Goal: Task Accomplishment & Management: Use online tool/utility

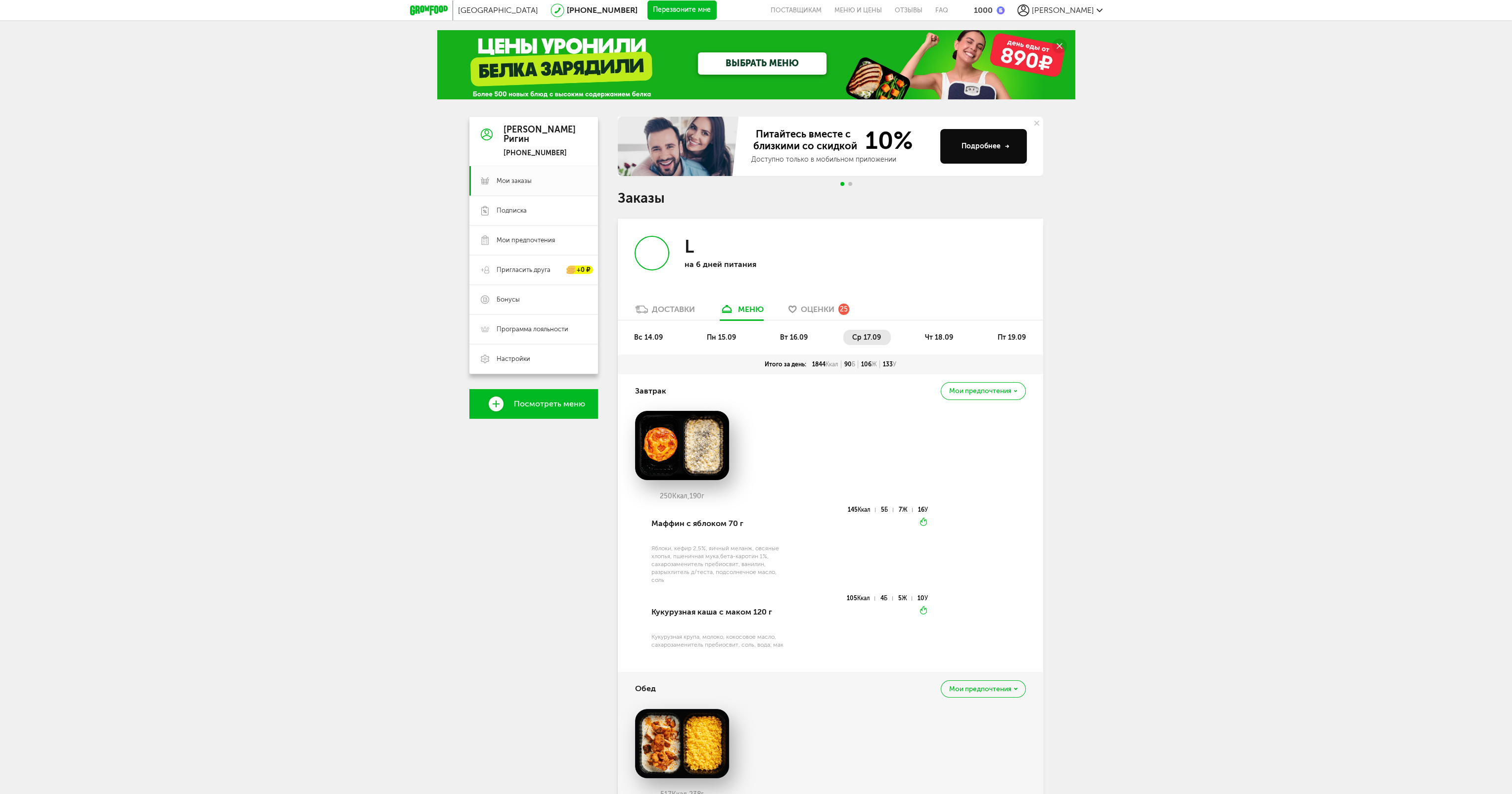
click at [929, 335] on span "чт 18.09" at bounding box center [939, 337] width 28 height 8
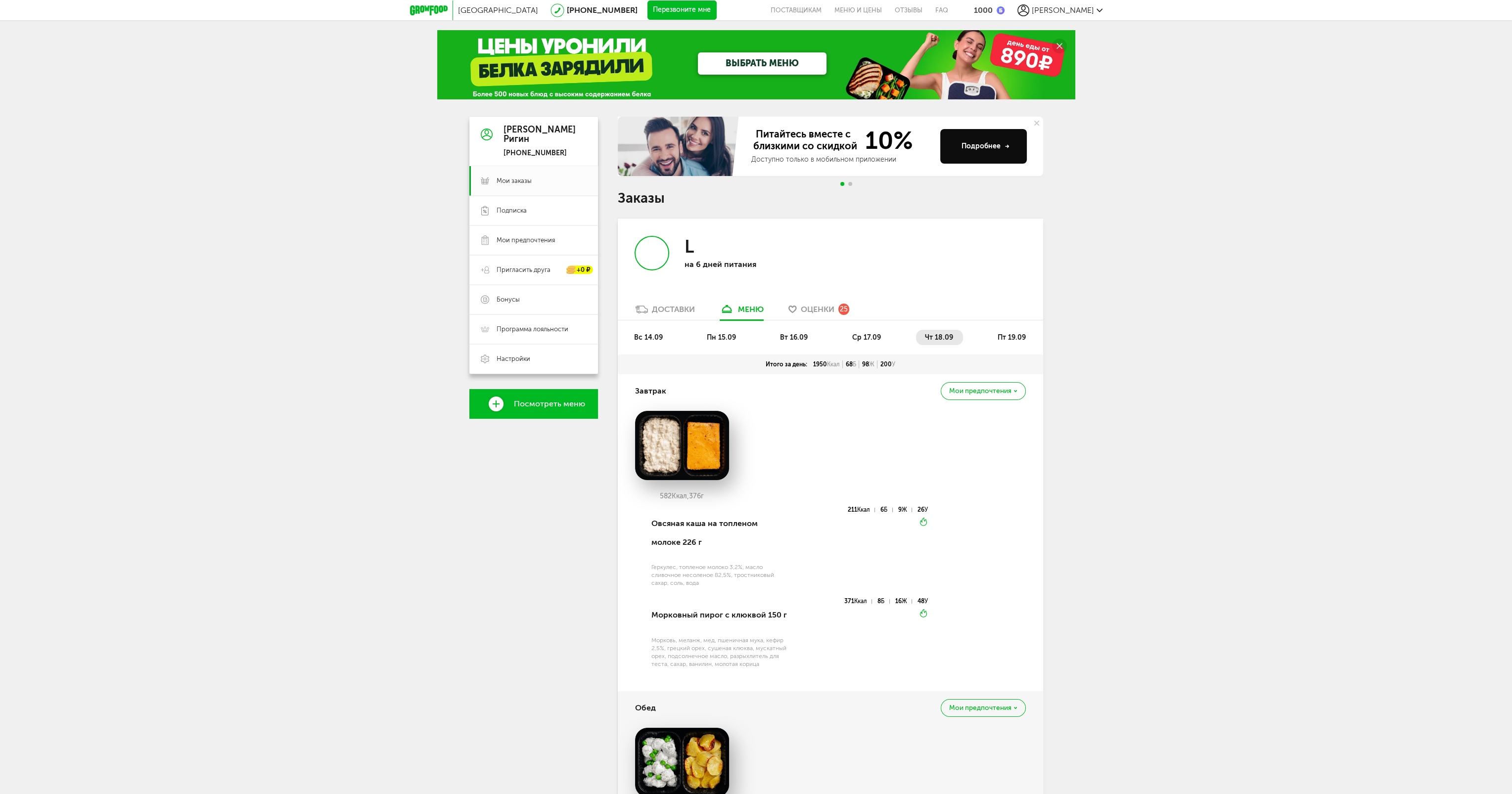
click at [1017, 335] on span "пт 19.09" at bounding box center [1011, 337] width 28 height 8
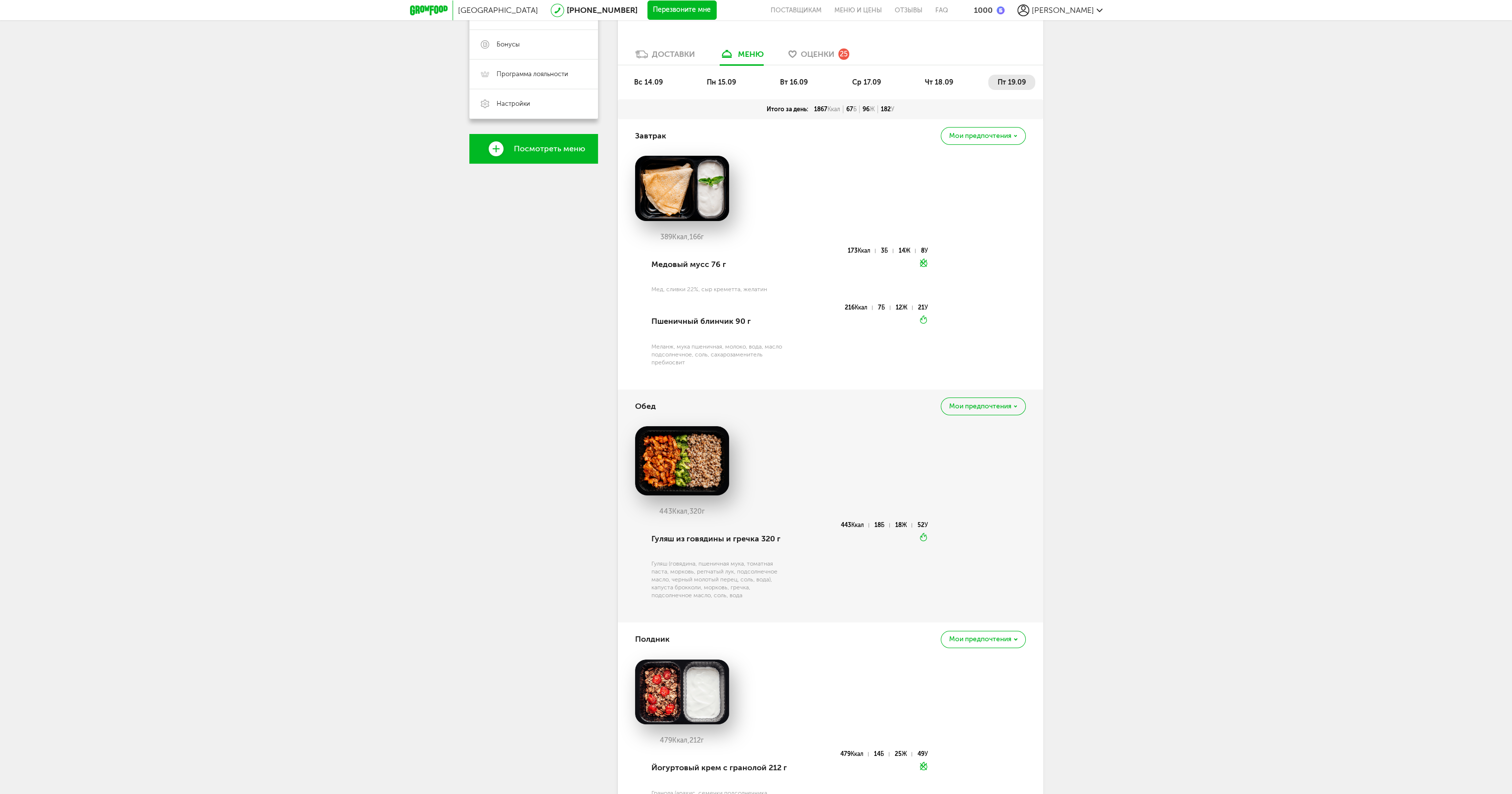
scroll to position [49, 0]
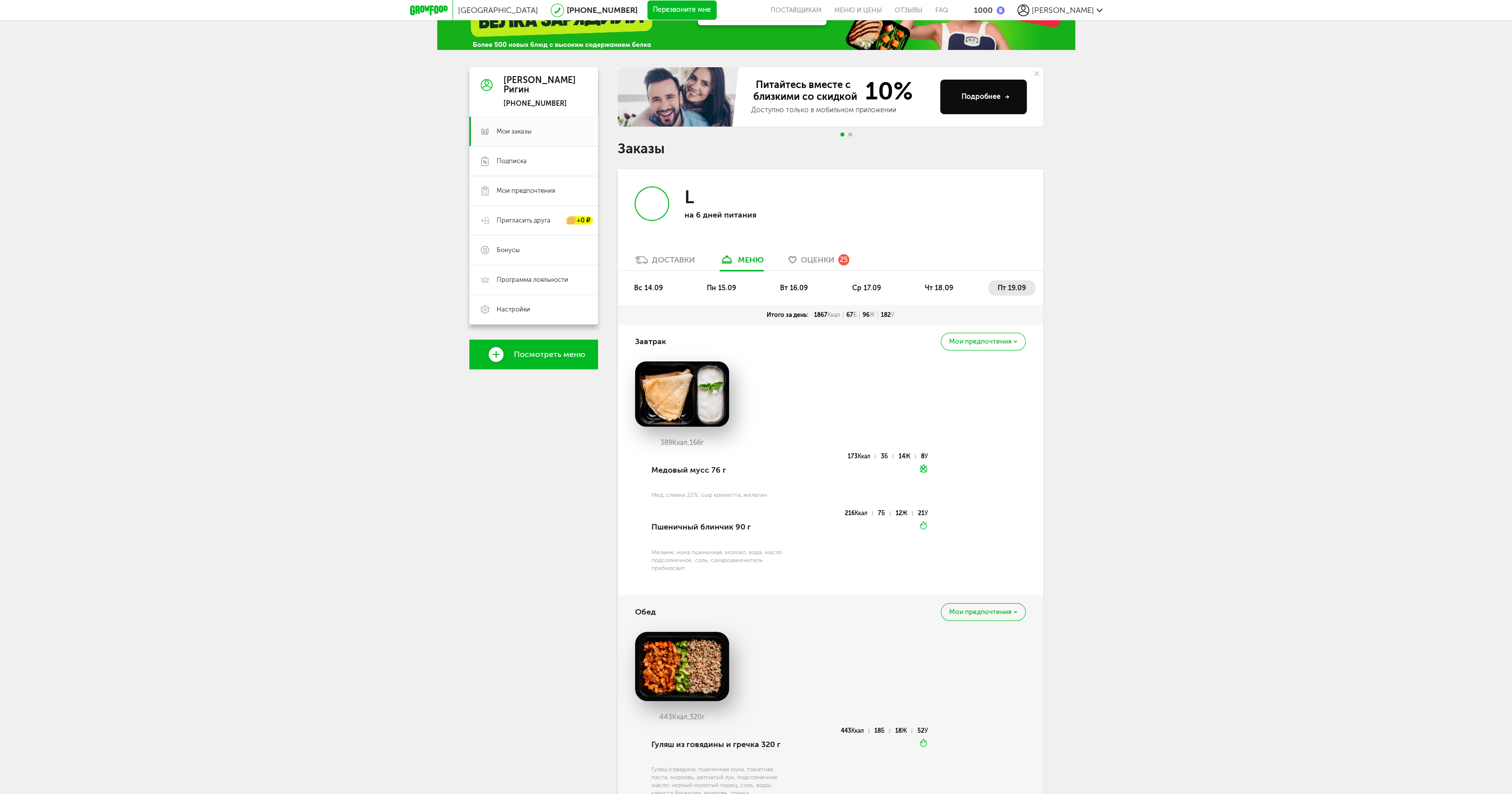
click at [951, 286] on span "чт 18.09" at bounding box center [939, 288] width 28 height 8
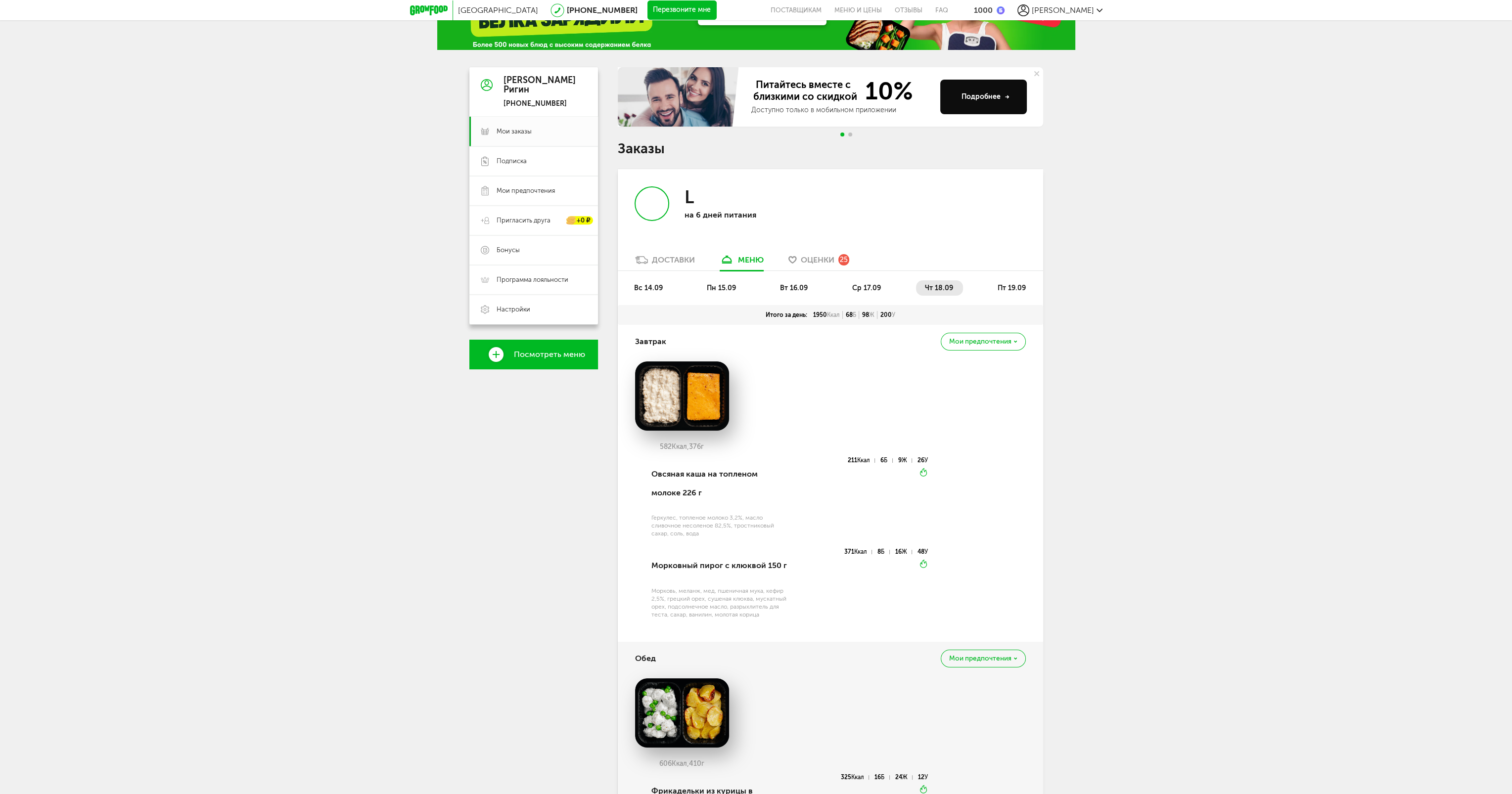
click at [858, 285] on span "ср 17.09" at bounding box center [866, 288] width 29 height 8
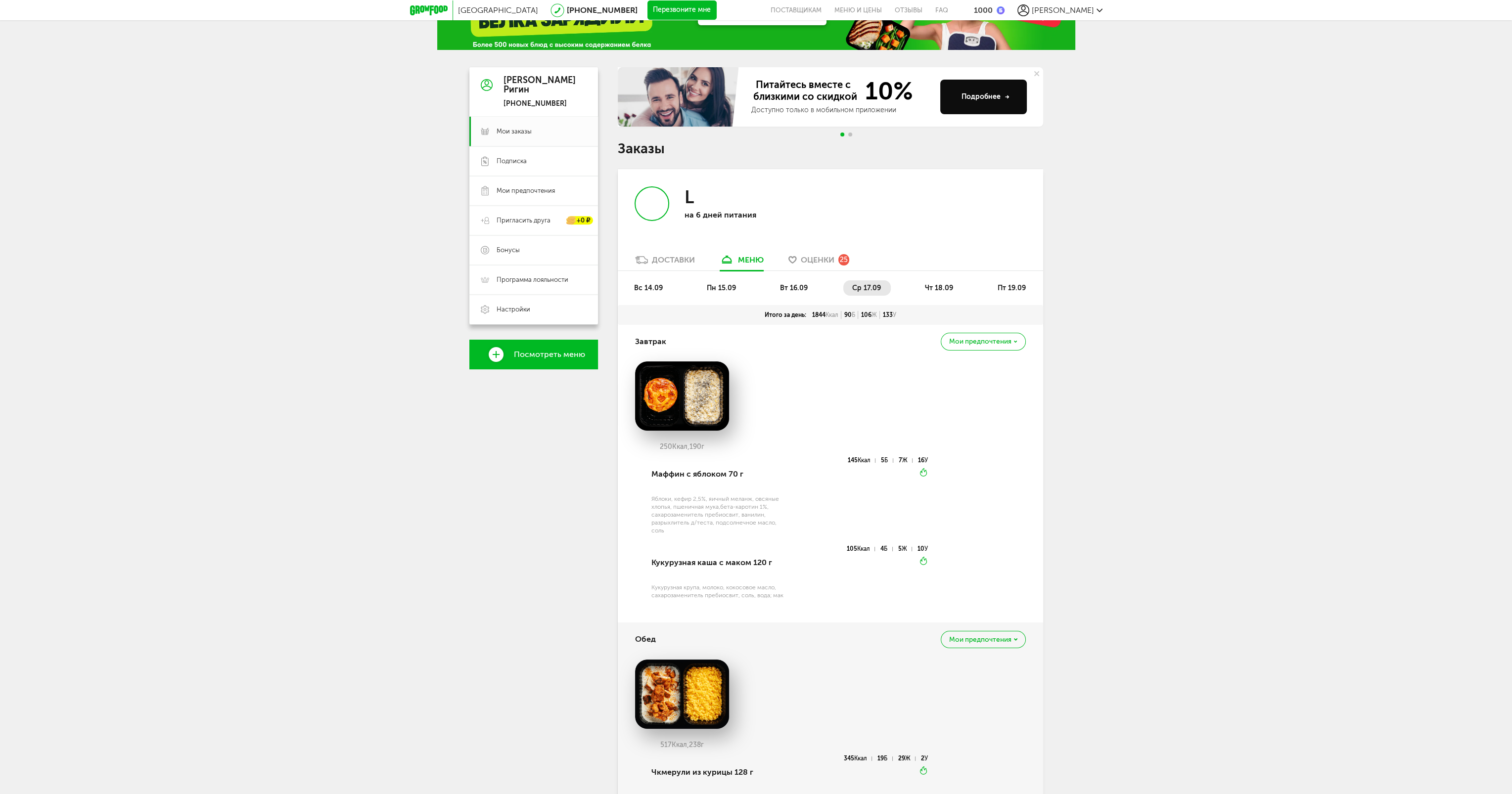
click at [937, 287] on span "чт 18.09" at bounding box center [939, 288] width 28 height 8
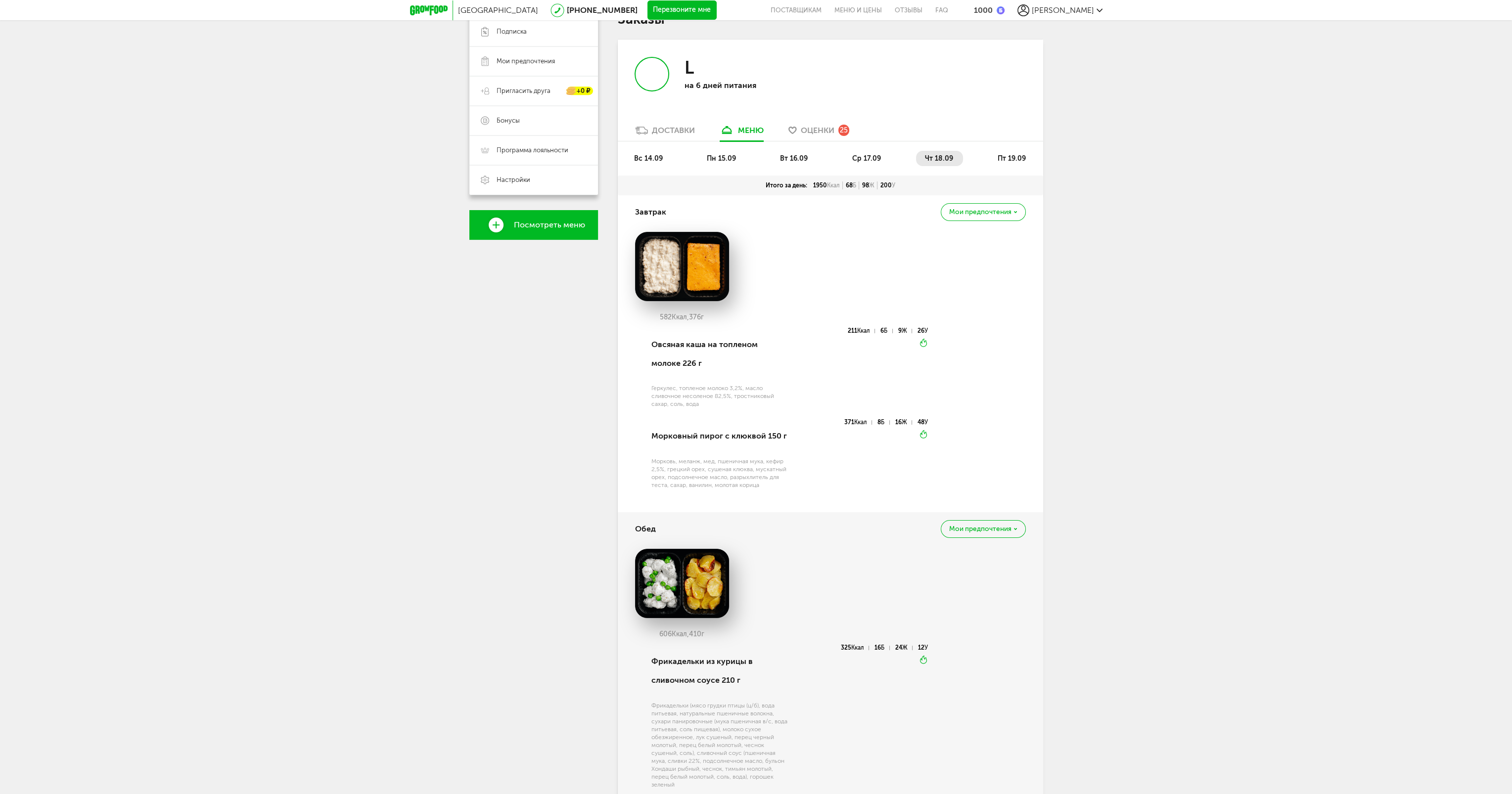
scroll to position [148, 0]
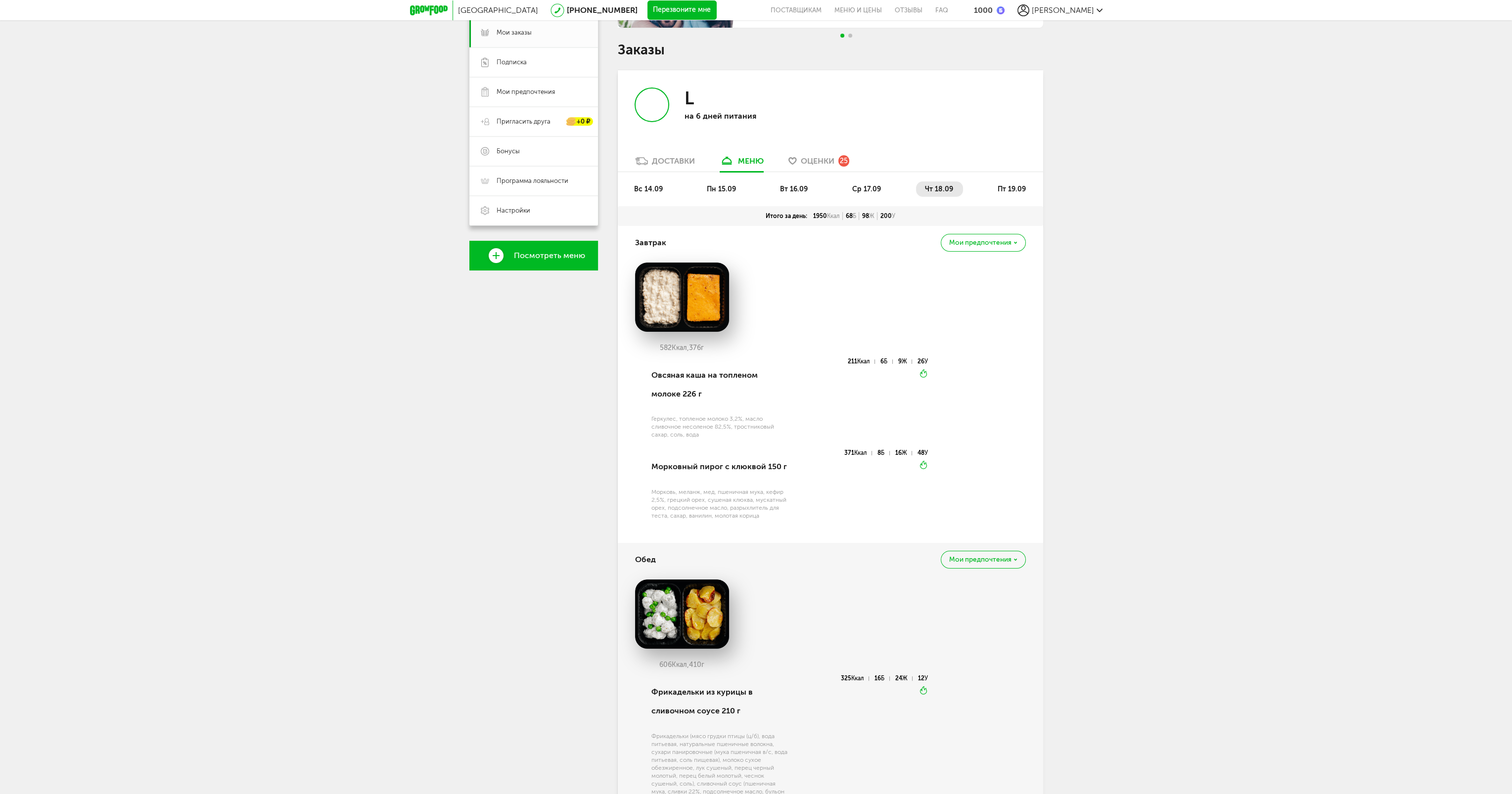
click at [1001, 191] on span "пт 19.09" at bounding box center [1011, 189] width 28 height 8
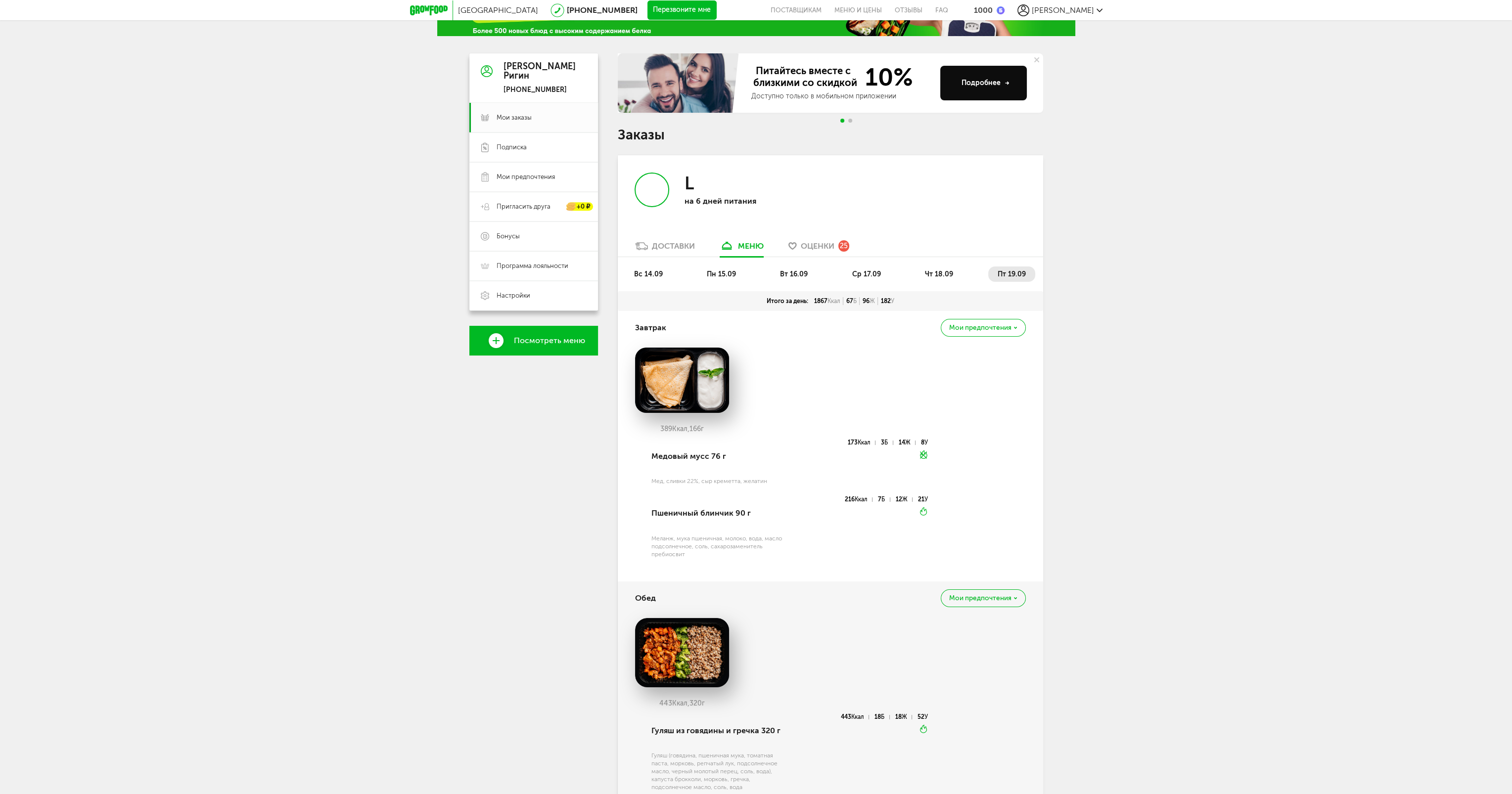
scroll to position [49, 0]
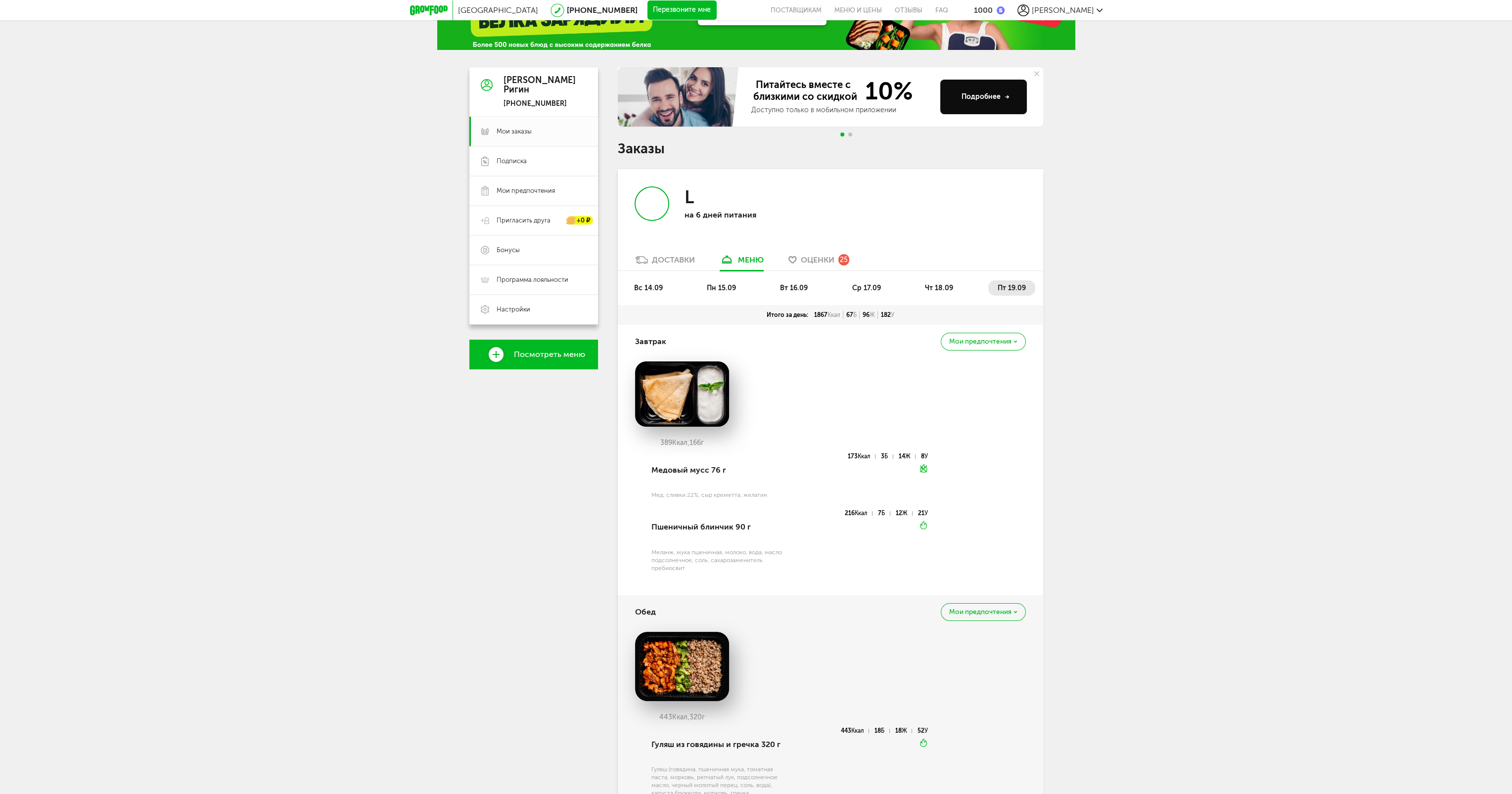
click at [937, 286] on span "чт 18.09" at bounding box center [939, 288] width 28 height 8
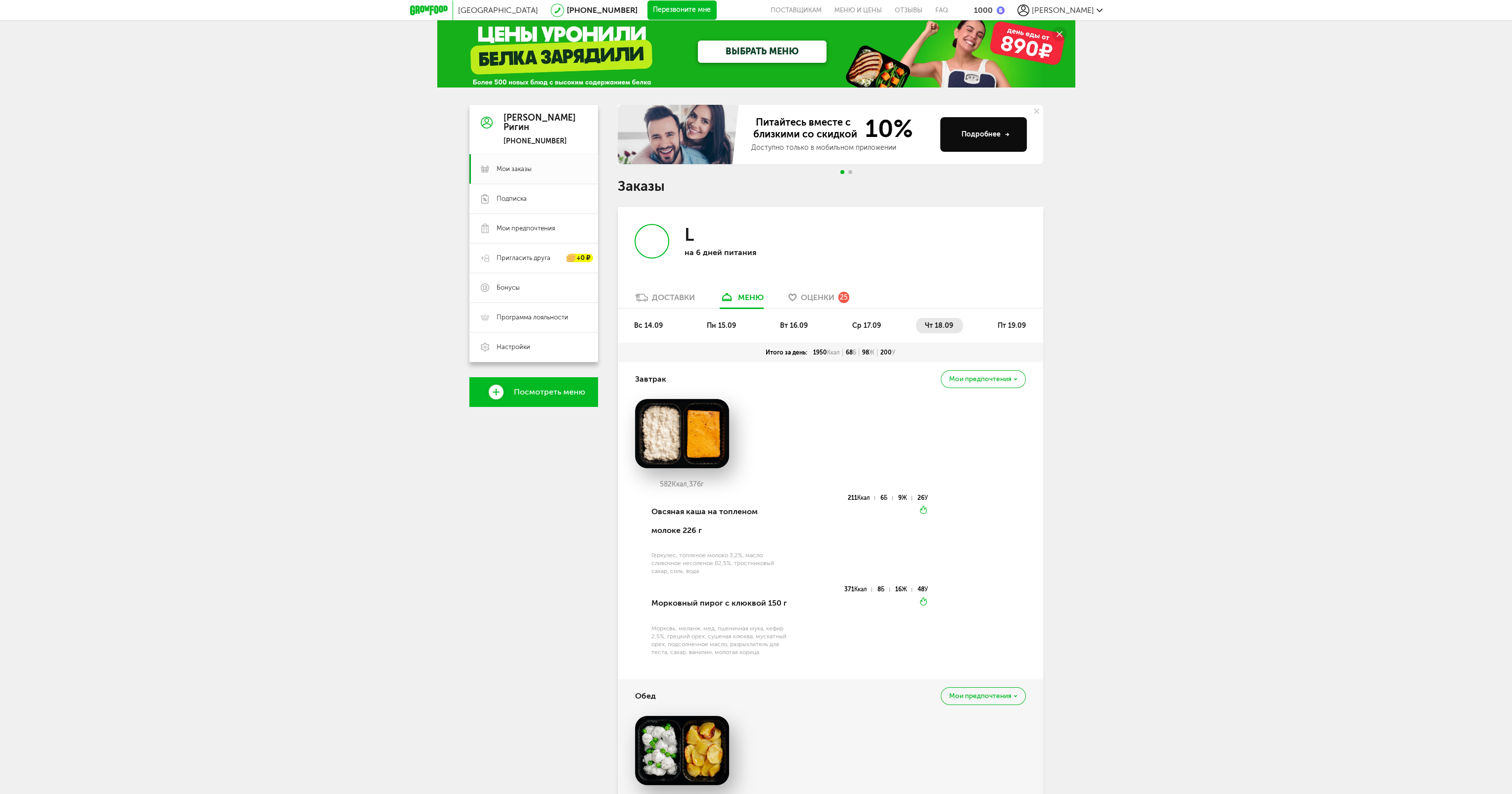
scroll to position [0, 0]
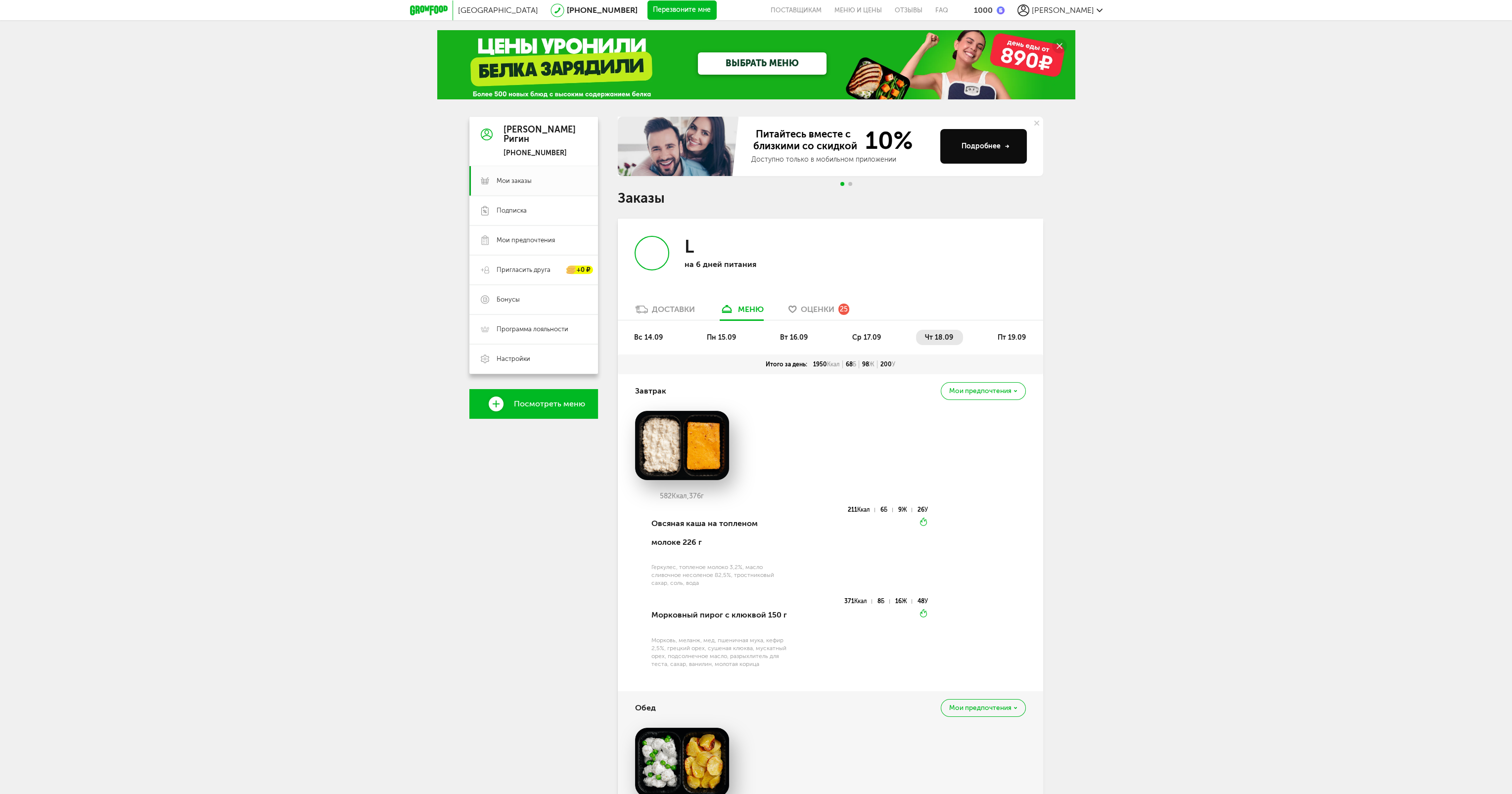
click at [860, 328] on div "вс 14.09 пн 15.09 вт 16.09 ср 17.09 чт 18.09 пт 19.09" at bounding box center [830, 337] width 426 height 34
click at [863, 343] on li "ср 17.09" at bounding box center [867, 337] width 48 height 15
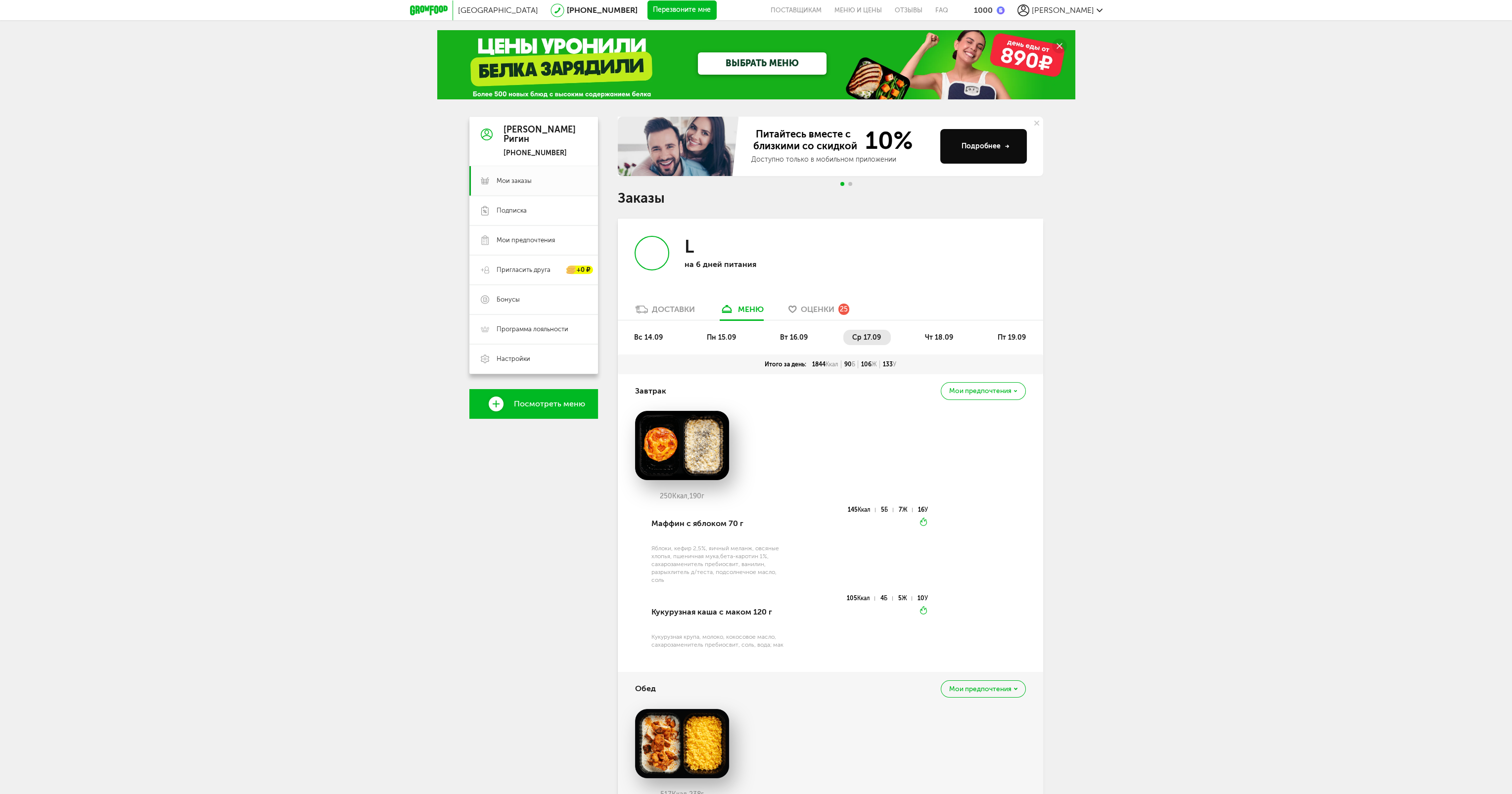
click at [1029, 350] on ul "вс 14.09 пн 15.09 вт 16.09 ср 17.09 чт 18.09 пт 19.09" at bounding box center [830, 342] width 410 height 25
click at [1015, 336] on span "пт 19.09" at bounding box center [1011, 337] width 28 height 8
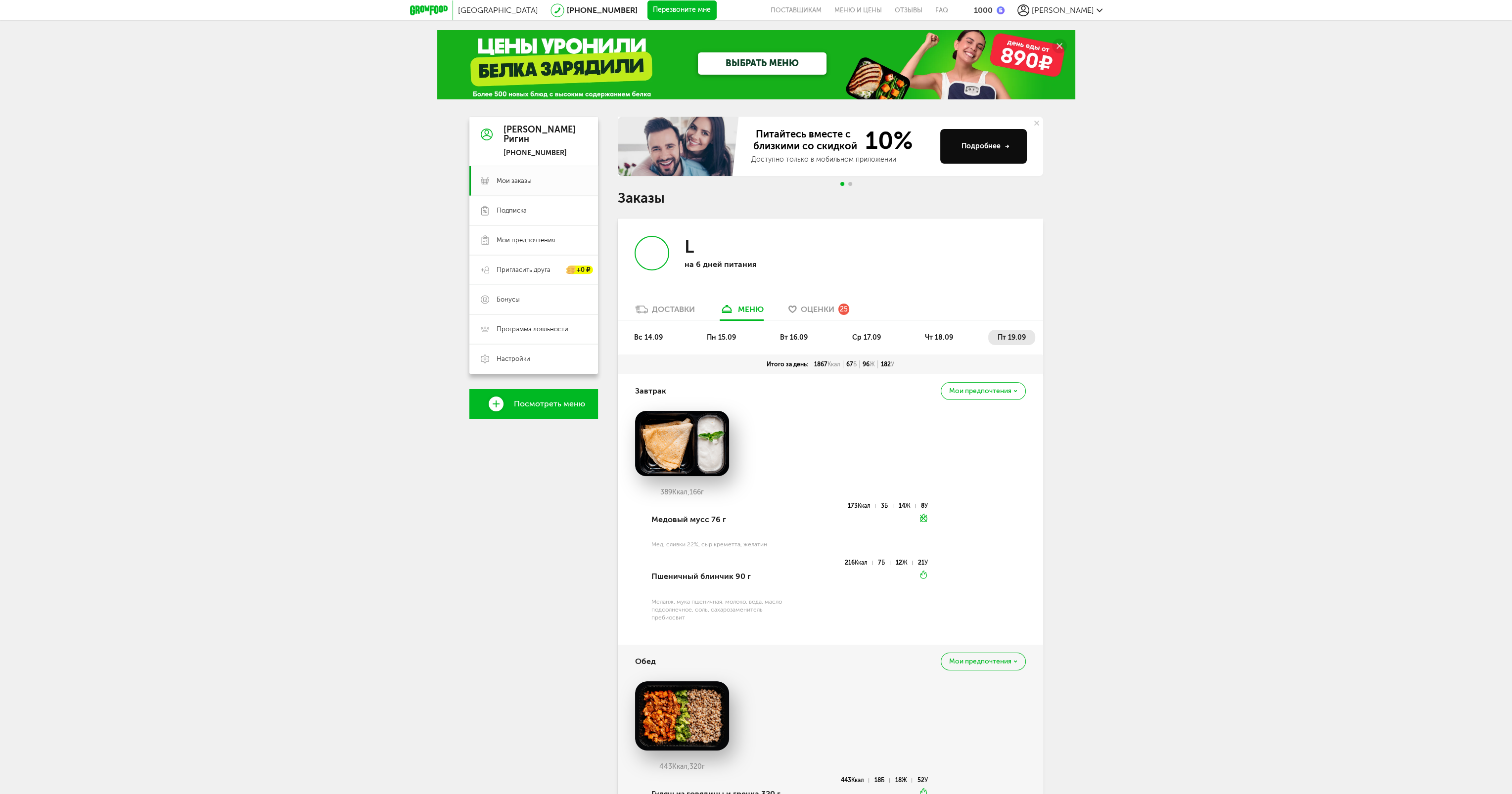
click at [948, 336] on span "чт 18.09" at bounding box center [939, 337] width 28 height 8
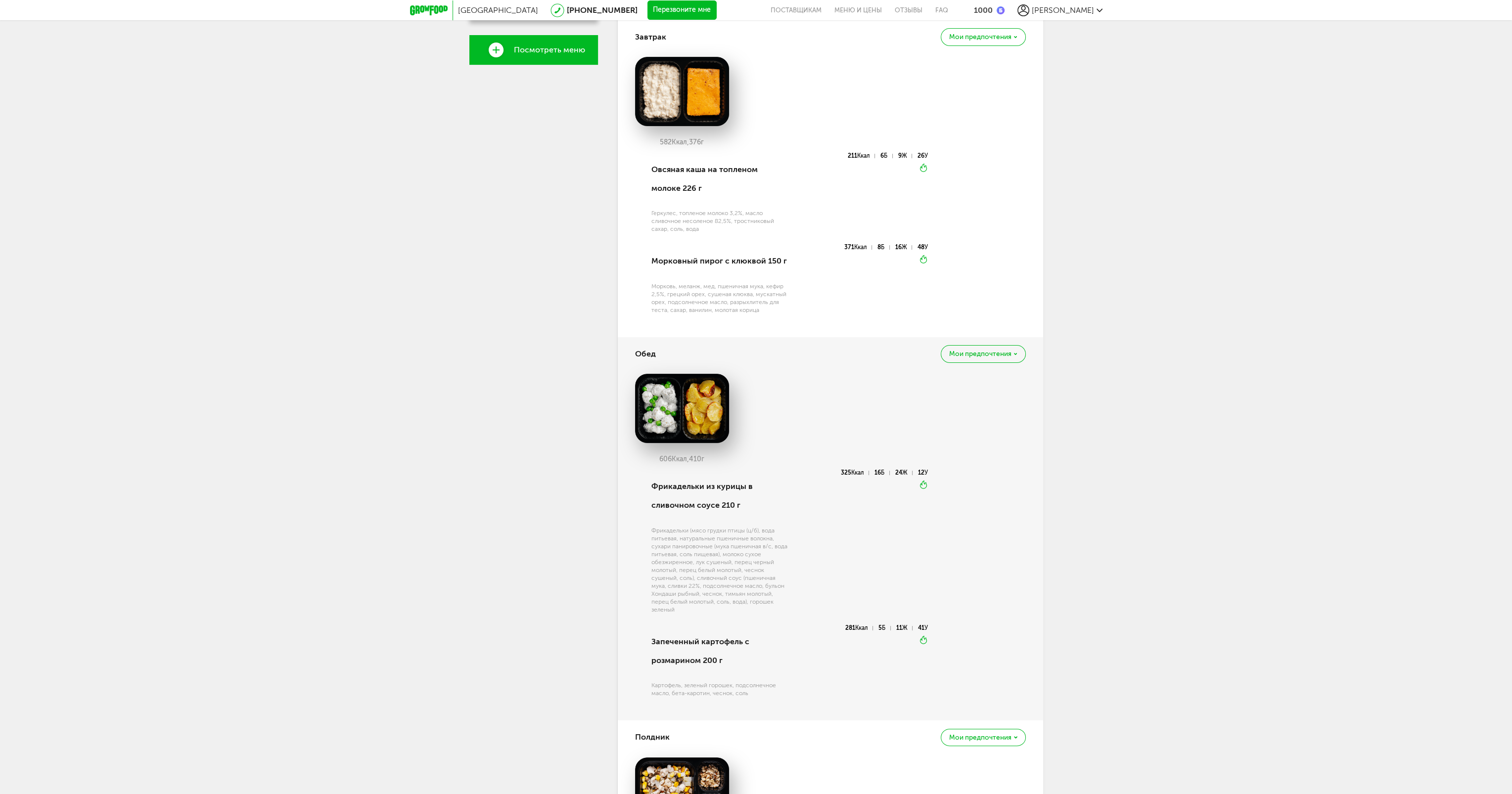
scroll to position [148, 0]
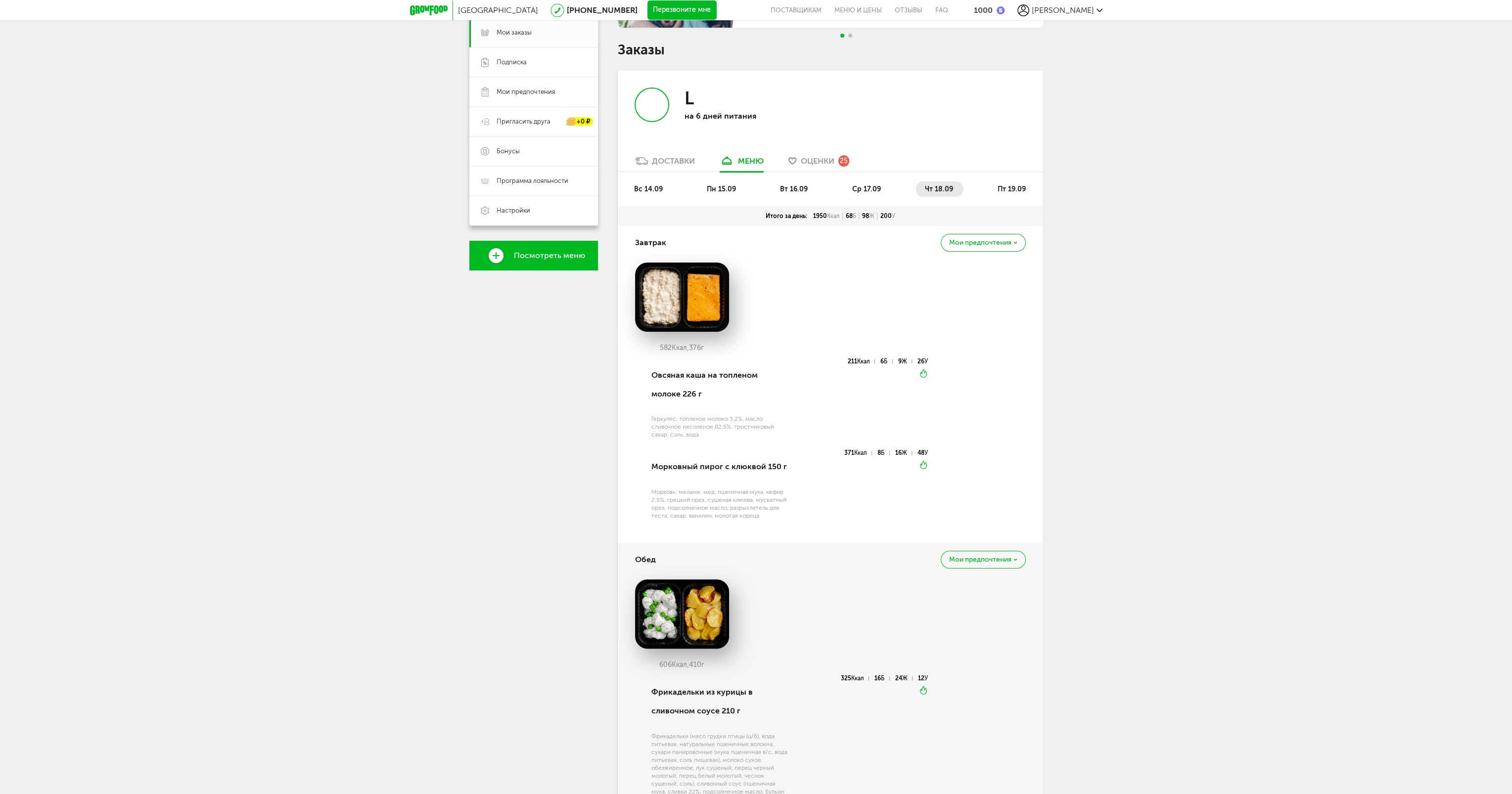
click at [1012, 181] on li "пт 19.09" at bounding box center [1012, 189] width 47 height 15
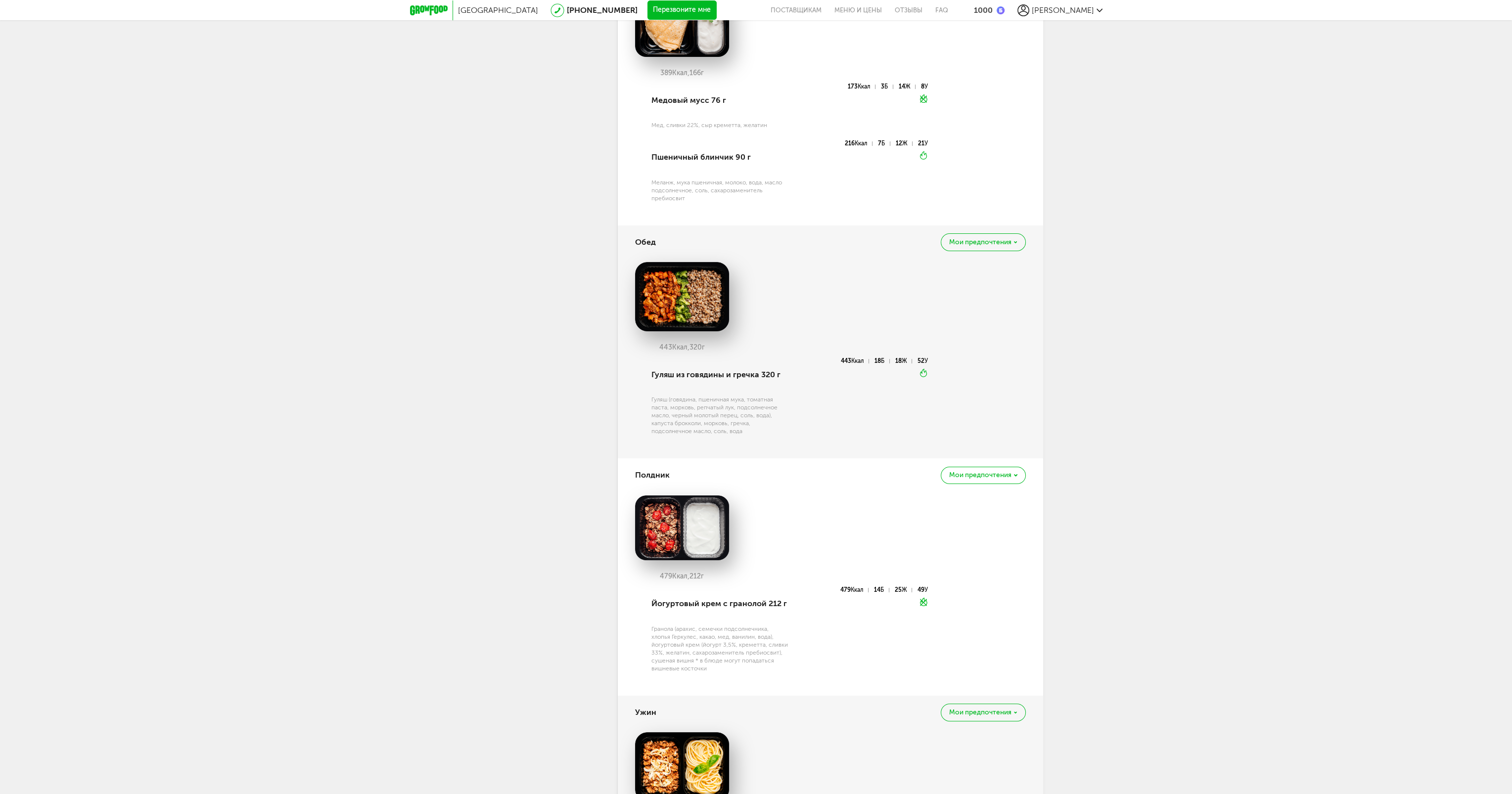
scroll to position [643, 0]
